Goal: Information Seeking & Learning: Learn about a topic

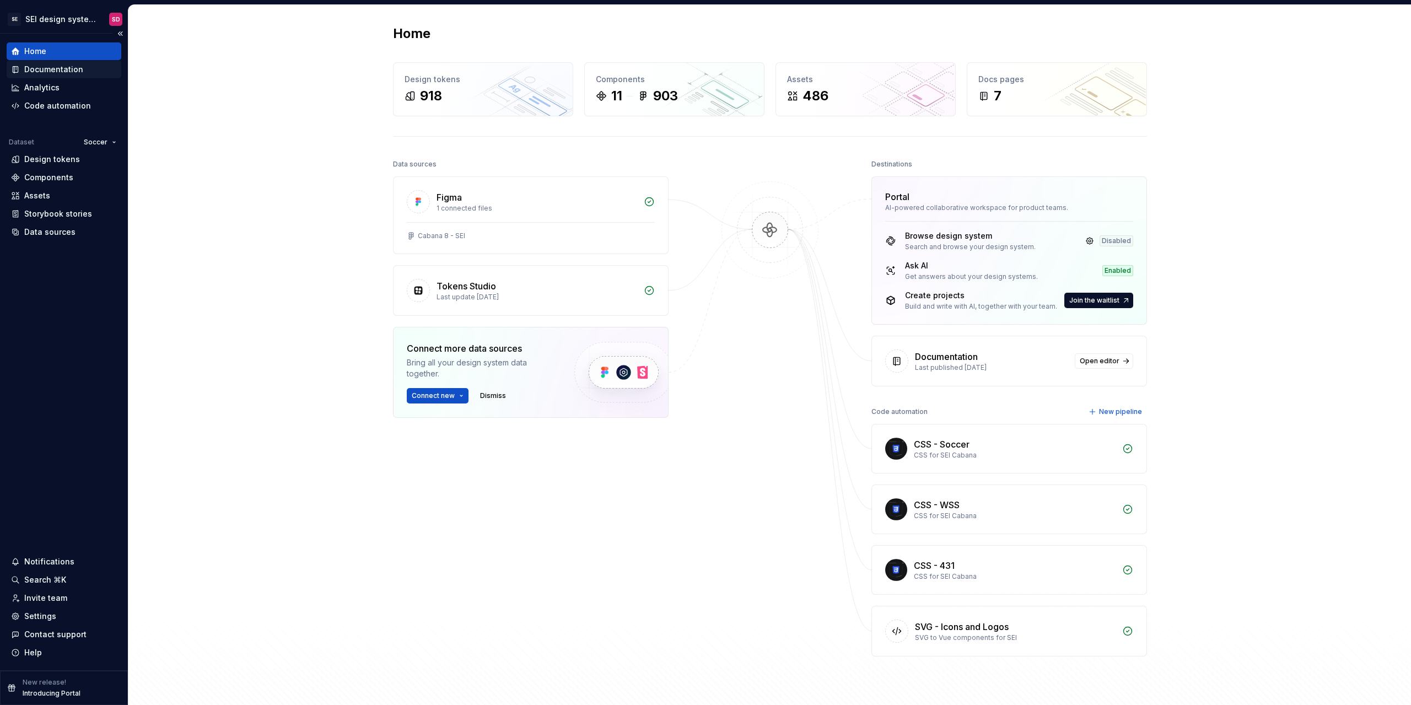
click at [73, 69] on div "Documentation" at bounding box center [53, 69] width 59 height 11
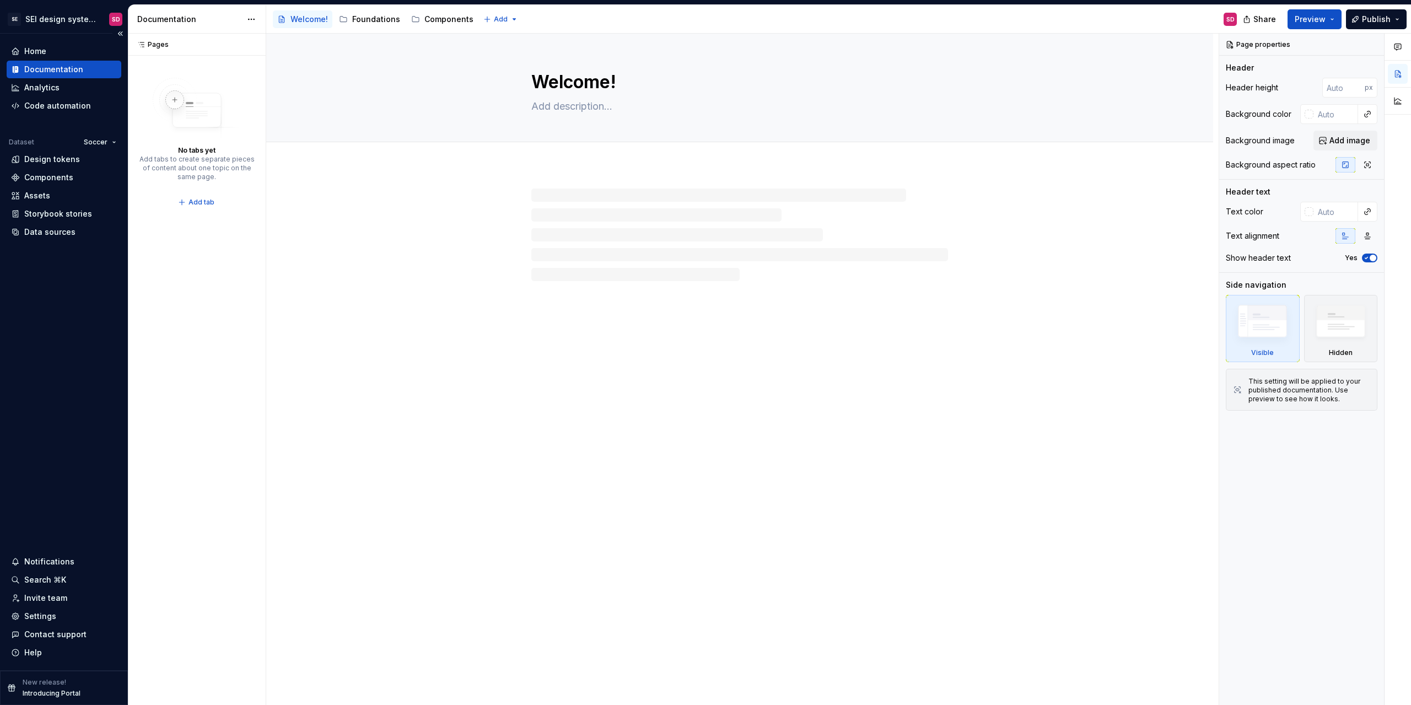
type textarea "*"
click at [65, 157] on div "Design tokens" at bounding box center [52, 159] width 56 height 11
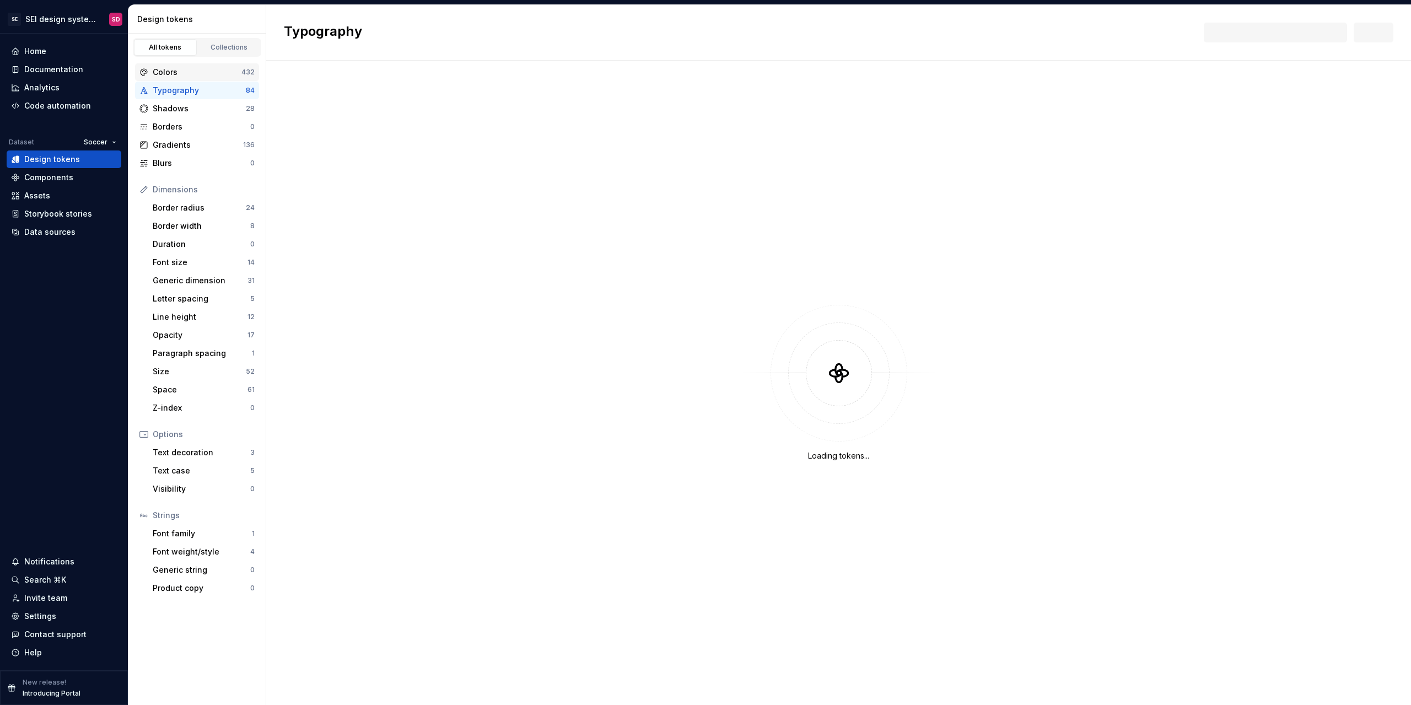
click at [210, 75] on div "Colors" at bounding box center [197, 72] width 89 height 11
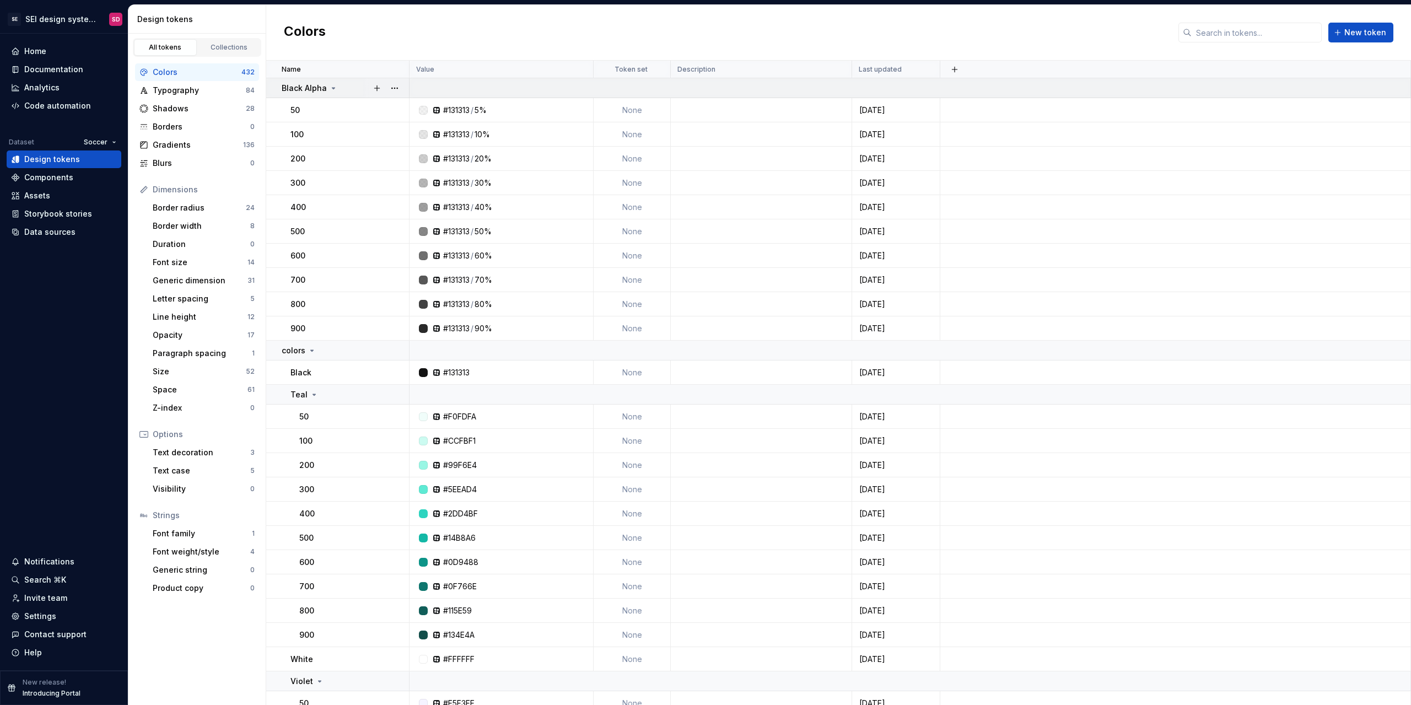
click at [332, 83] on div "Black Alpha" at bounding box center [310, 88] width 56 height 11
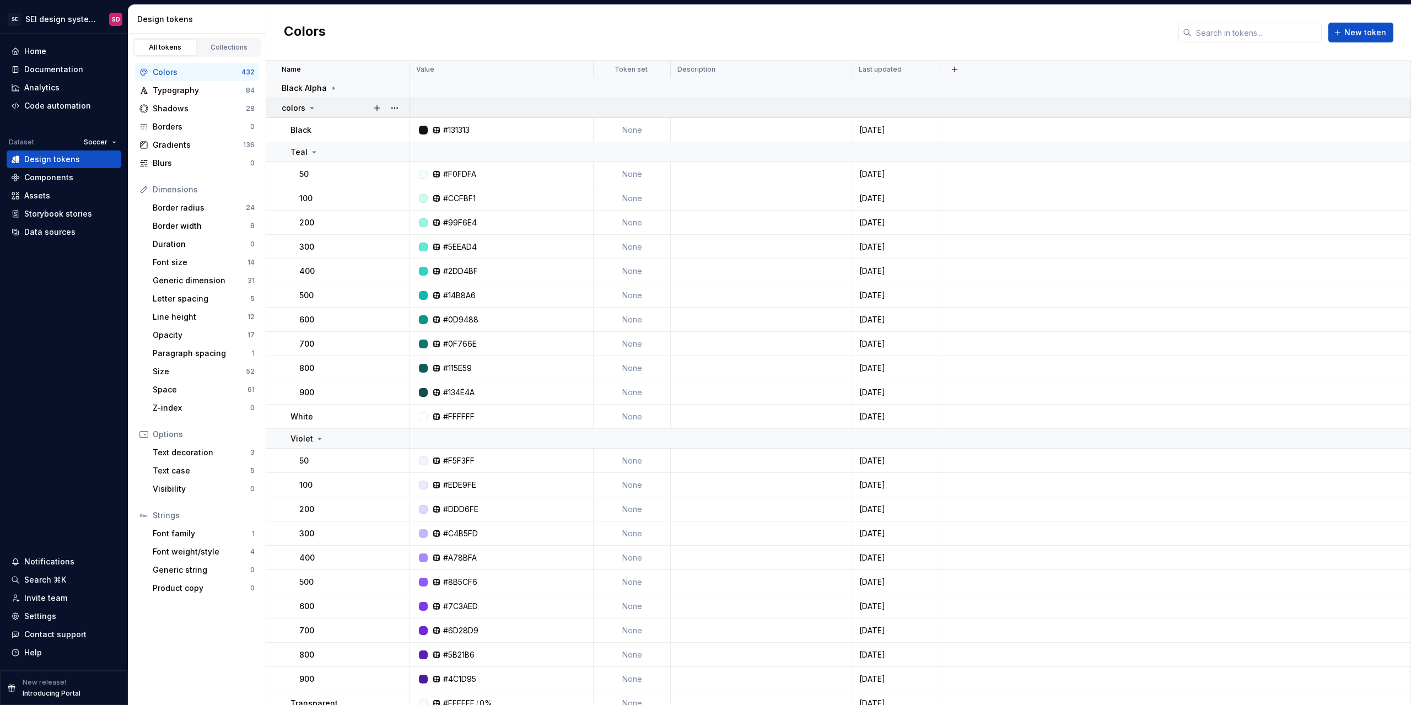
click at [315, 109] on div "colors" at bounding box center [299, 107] width 35 height 11
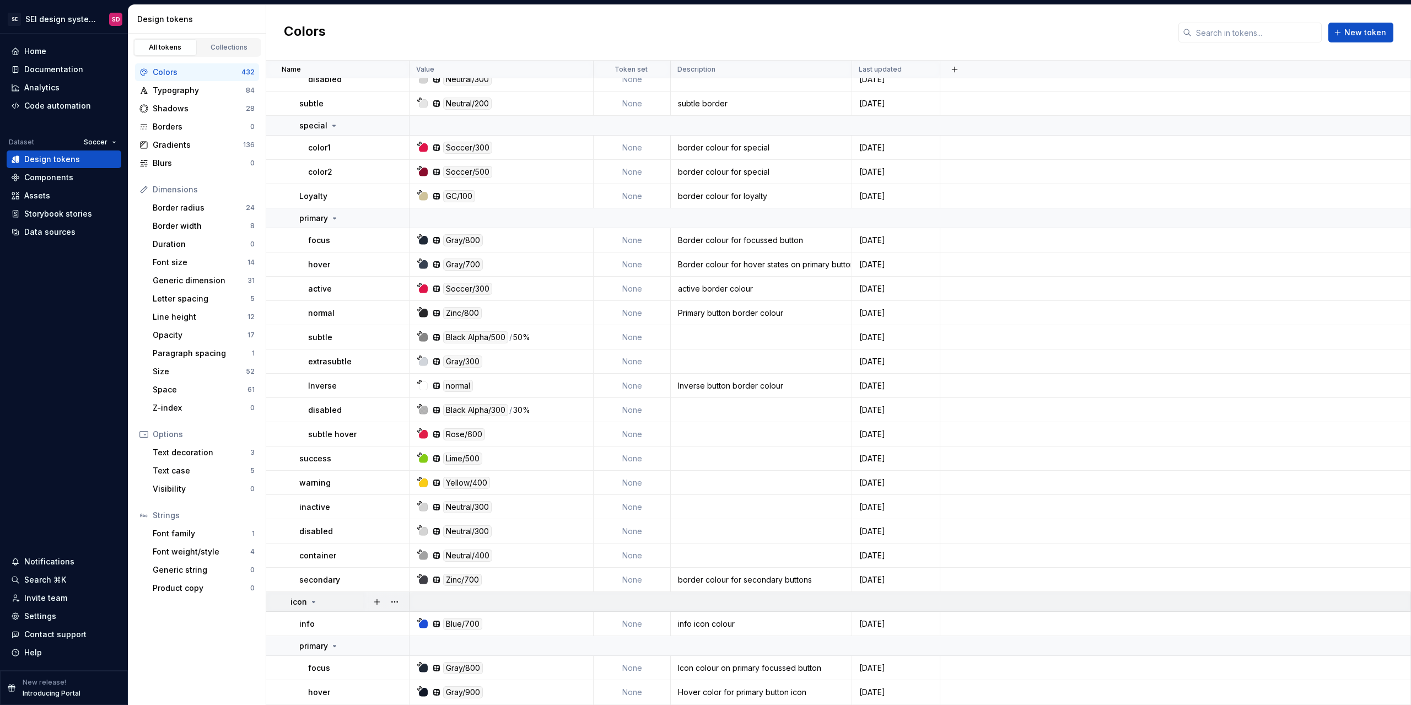
scroll to position [2149, 0]
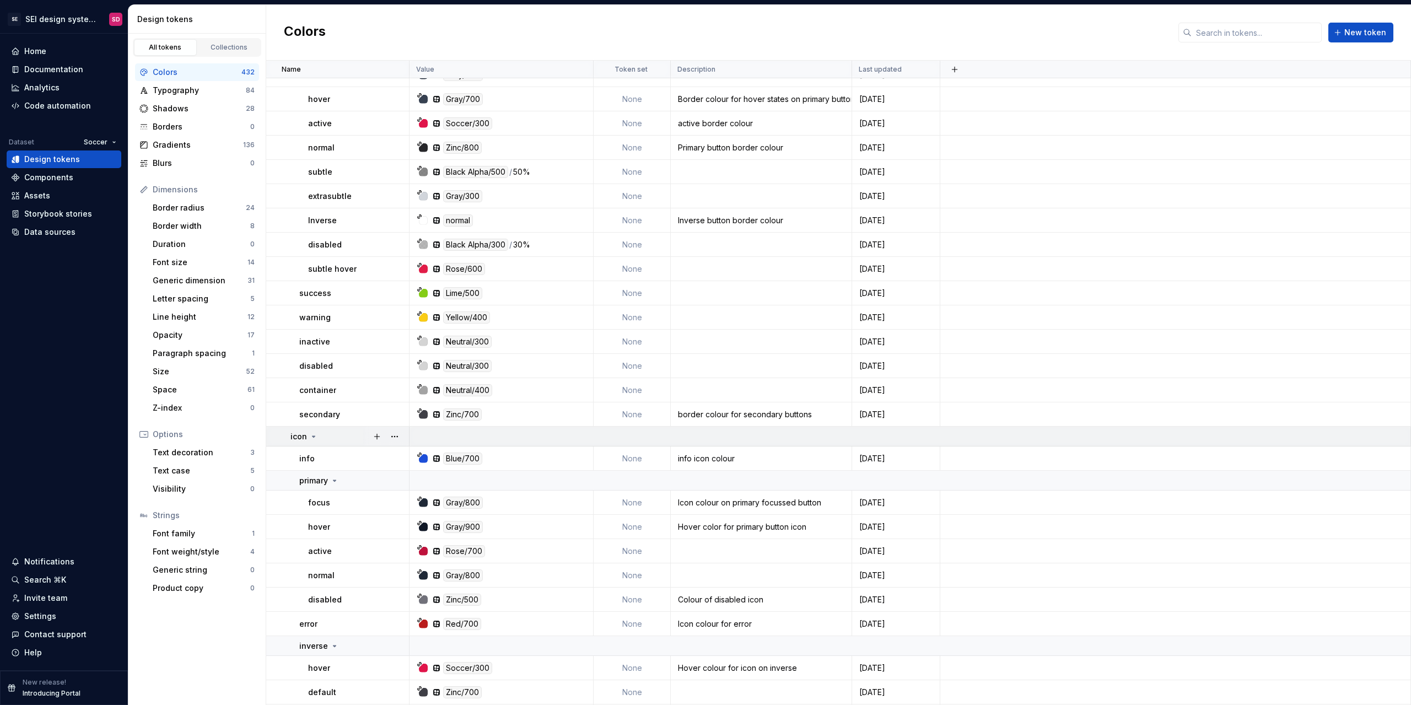
click at [314, 433] on icon at bounding box center [313, 436] width 9 height 9
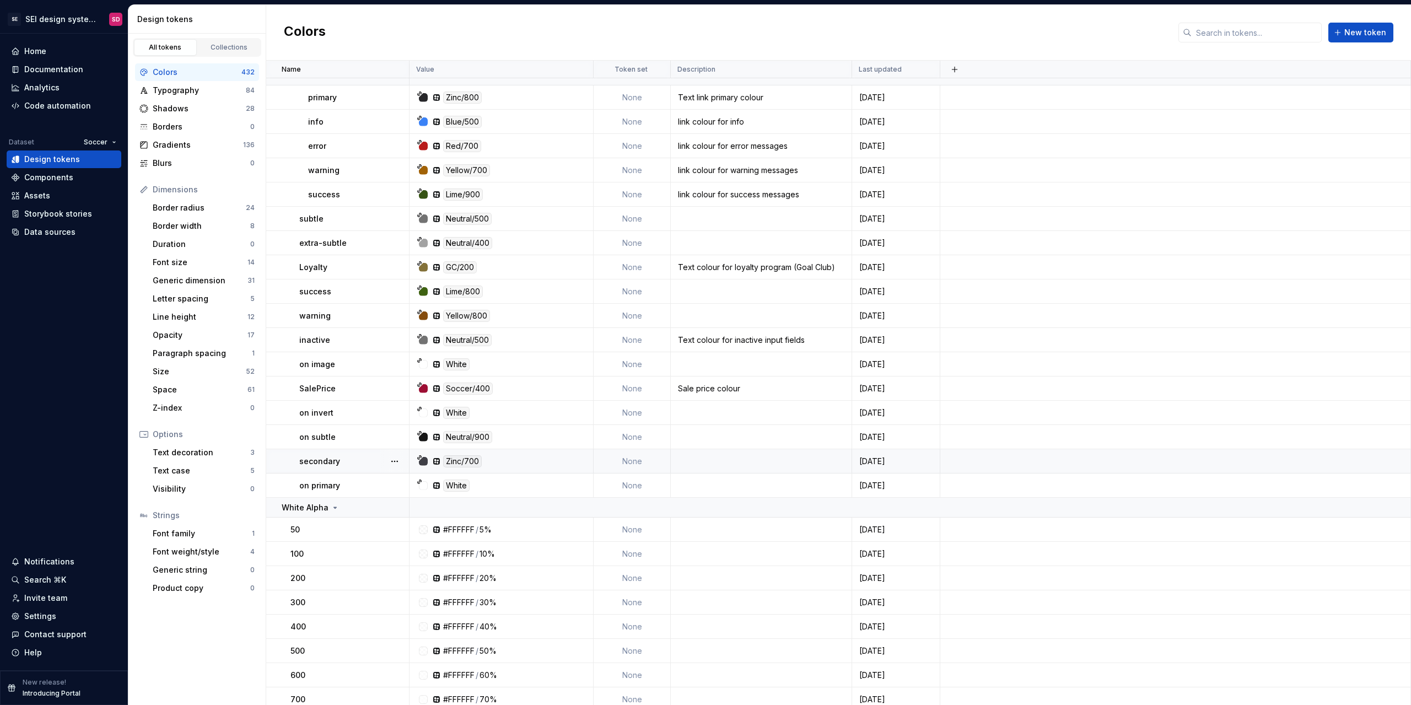
scroll to position [3010, 0]
